Goal: Information Seeking & Learning: Learn about a topic

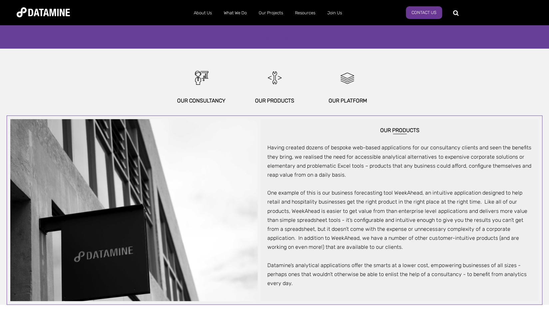
scroll to position [305, 0]
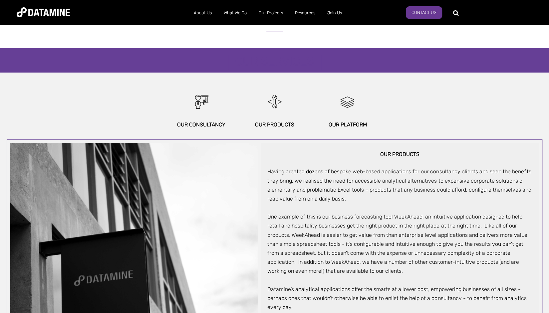
click at [341, 118] on div "Our Platform" at bounding box center [347, 108] width 73 height 42
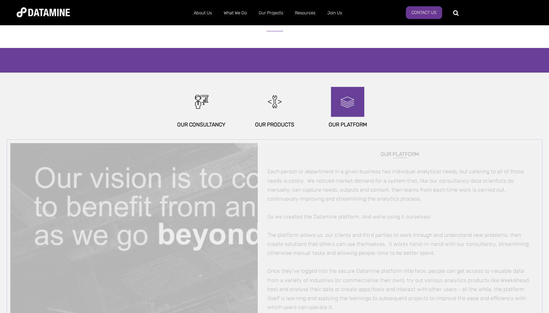
click at [346, 100] on img at bounding box center [347, 102] width 29 height 30
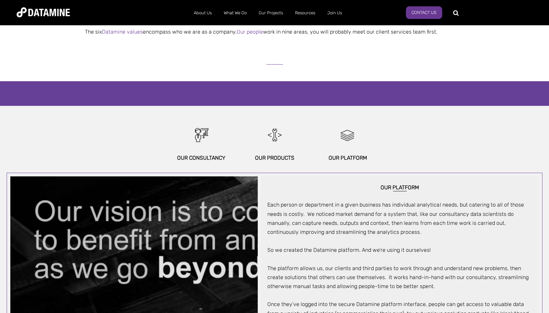
scroll to position [436, 0]
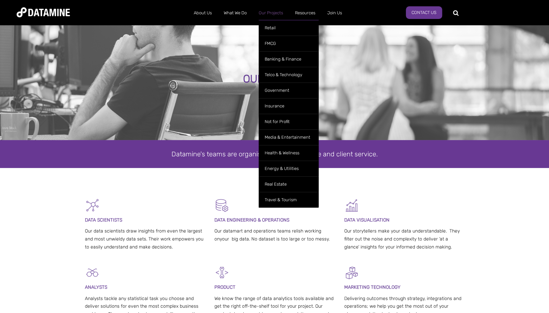
click at [277, 16] on link "Our Projects" at bounding box center [271, 12] width 36 height 17
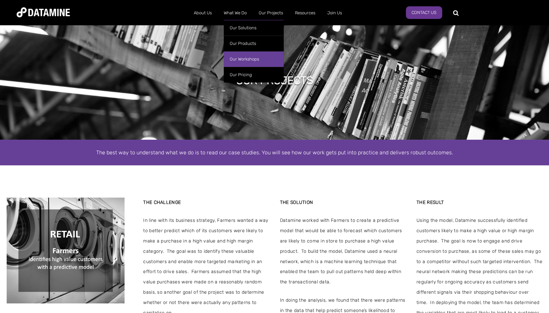
click at [242, 60] on link "Our Workshops" at bounding box center [254, 59] width 60 height 16
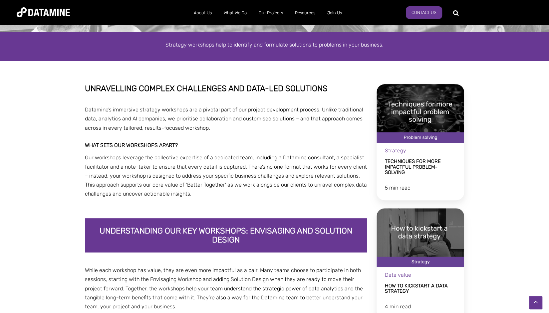
scroll to position [52, 0]
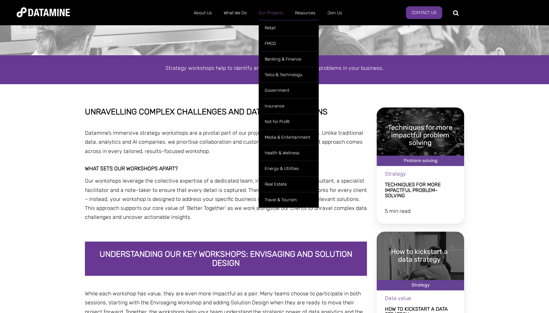
click at [266, 12] on link "Our Projects" at bounding box center [271, 12] width 36 height 17
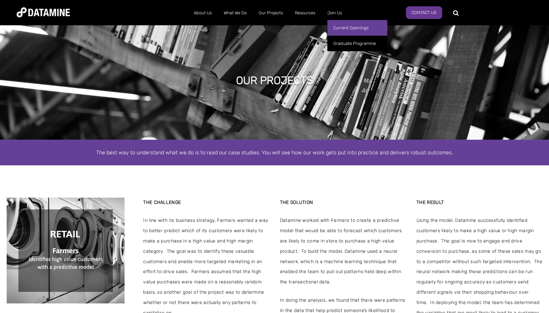
click at [340, 26] on link "Current Openings" at bounding box center [357, 28] width 60 height 16
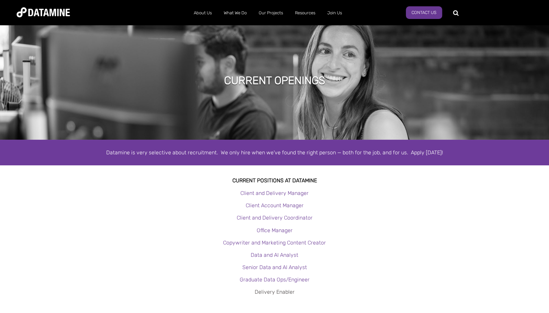
click at [274, 292] on link "Delivery Enabler" at bounding box center [275, 292] width 40 height 6
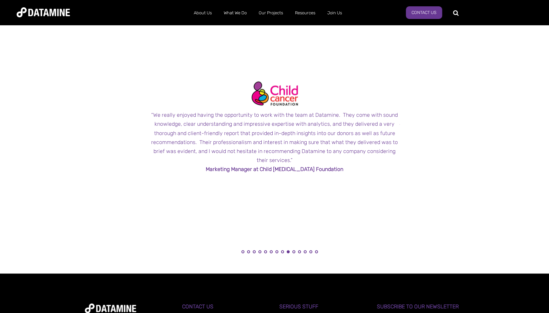
scroll to position [587, 0]
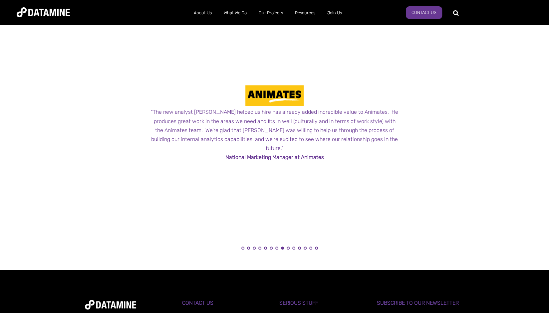
drag, startPoint x: 243, startPoint y: 135, endPoint x: 432, endPoint y: 152, distance: 189.5
click at [432, 152] on div "← "Datamine’s consultants possess a unique combination of skills – marketing an…" at bounding box center [275, 142] width 390 height 256
click at [336, 139] on div "“The new analyst [PERSON_NAME] helped us hire has already added incredible valu…" at bounding box center [275, 130] width 250 height 45
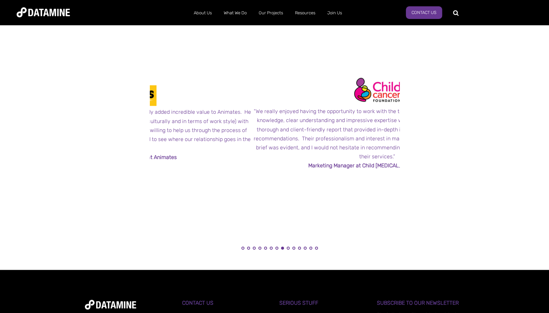
drag, startPoint x: 330, startPoint y: 139, endPoint x: 180, endPoint y: 149, distance: 150.2
click at [180, 149] on span "“The new analyst [PERSON_NAME] helped us hire has already added incredible valu…" at bounding box center [128, 123] width 250 height 77
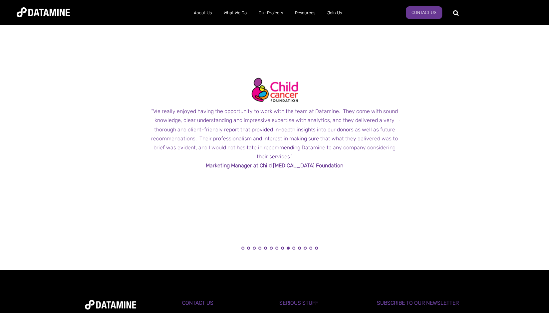
click at [248, 147] on div "“We really enjoyed having the opportunity to work with the team at Datamine. Th…" at bounding box center [275, 134] width 250 height 54
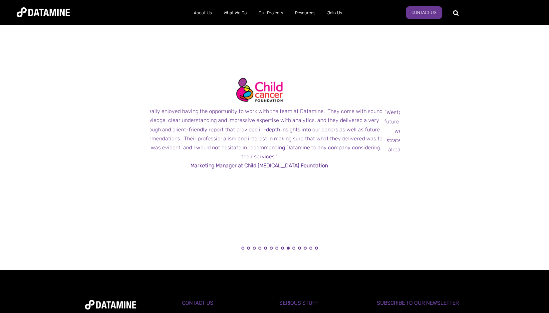
drag, startPoint x: 318, startPoint y: 145, endPoint x: 185, endPoint y: 148, distance: 132.9
click at [185, 148] on div "“We really enjoyed having the opportunity to work with the team at Datamine. Th…" at bounding box center [260, 134] width 250 height 54
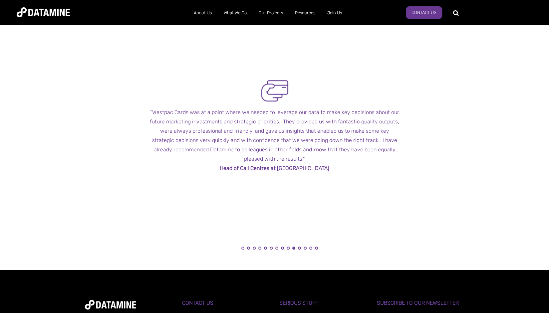
drag, startPoint x: 239, startPoint y: 141, endPoint x: 43, endPoint y: 163, distance: 197.3
click at [43, 163] on div "What Our Clients Say ← "Datamine’s consultants possess a unique combination of …" at bounding box center [274, 124] width 549 height 291
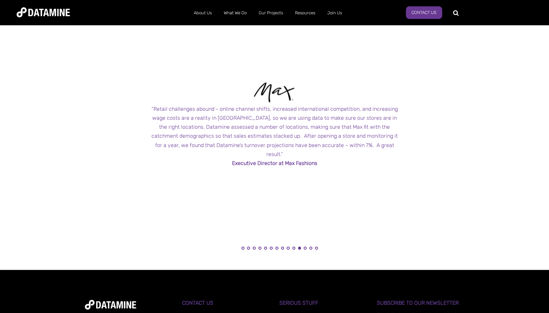
drag, startPoint x: 313, startPoint y: 145, endPoint x: 187, endPoint y: 145, distance: 125.2
click at [187, 145] on div "“Retail challenges abound - online channel shifts, increased international comp…" at bounding box center [275, 132] width 250 height 54
